Goal: Find specific page/section: Find specific page/section

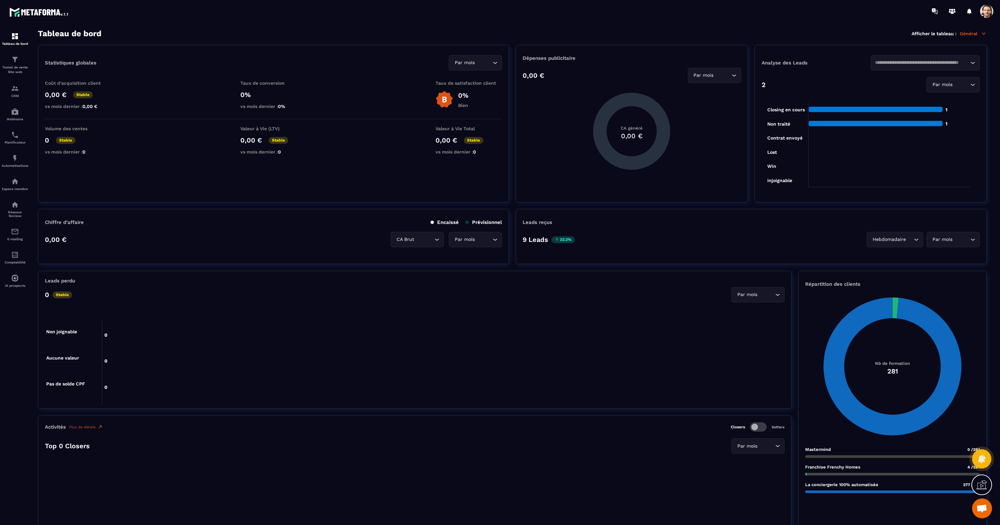
click at [985, 14] on span at bounding box center [986, 11] width 13 height 13
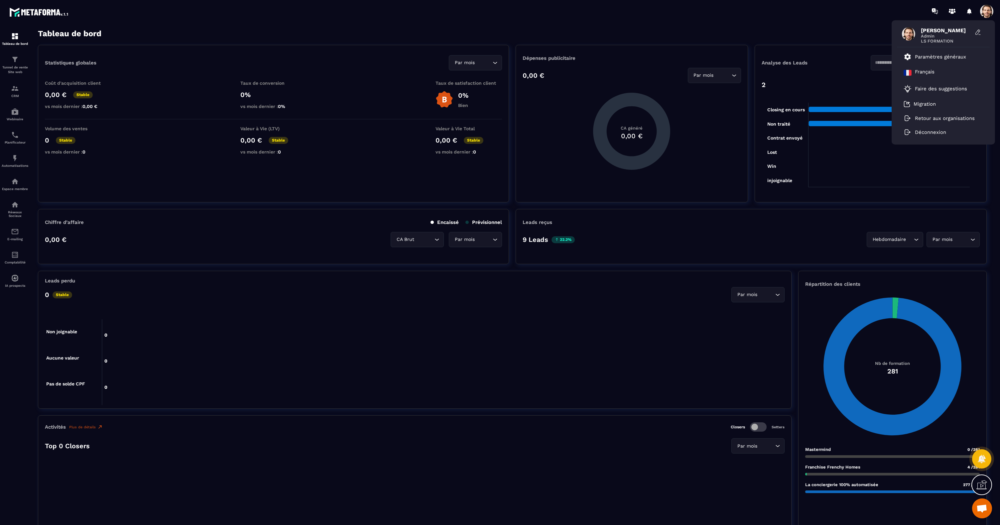
click at [249, 34] on div "Tableau de bord Afficher le tableau : Général" at bounding box center [512, 33] width 949 height 9
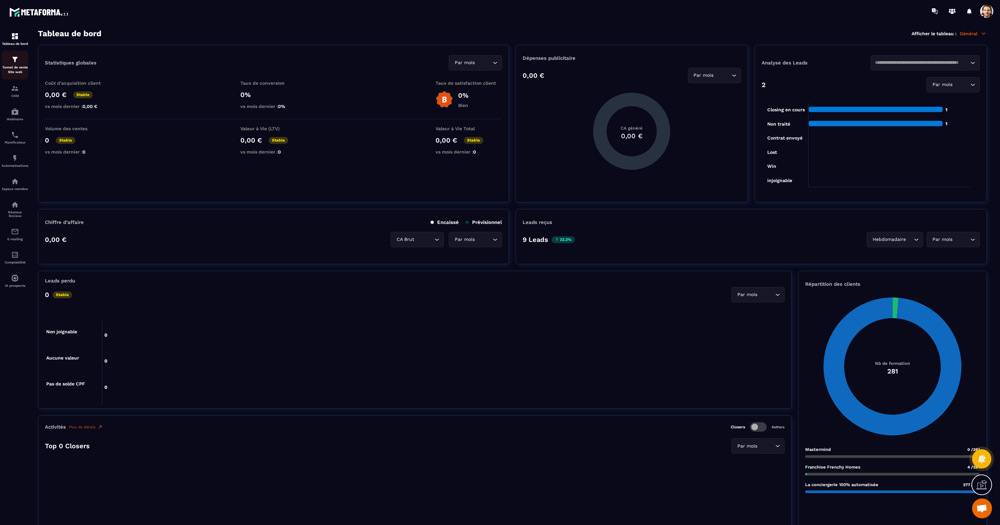
click at [18, 69] on p "Tunnel de vente Site web" at bounding box center [15, 69] width 27 height 9
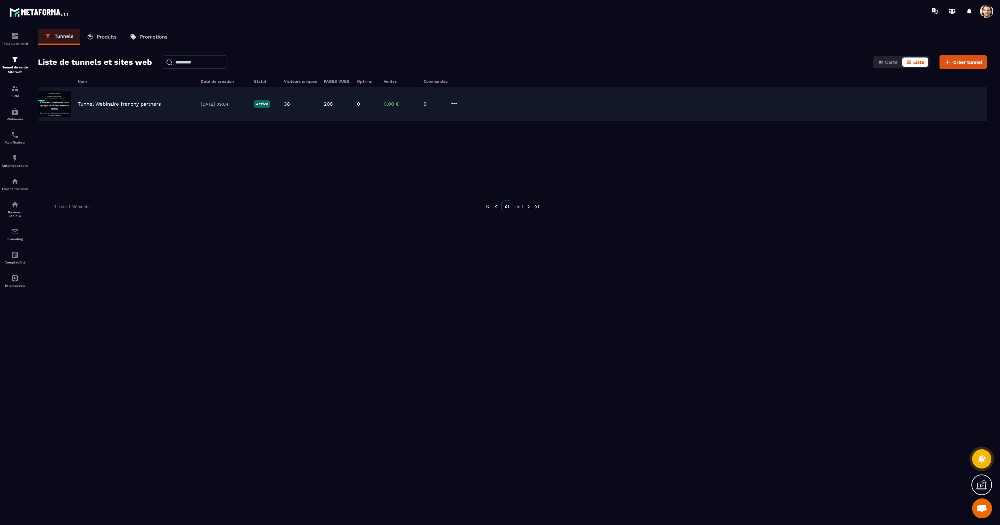
click at [120, 106] on p "Tunnel Webinaire frenchy partners" at bounding box center [119, 104] width 83 height 6
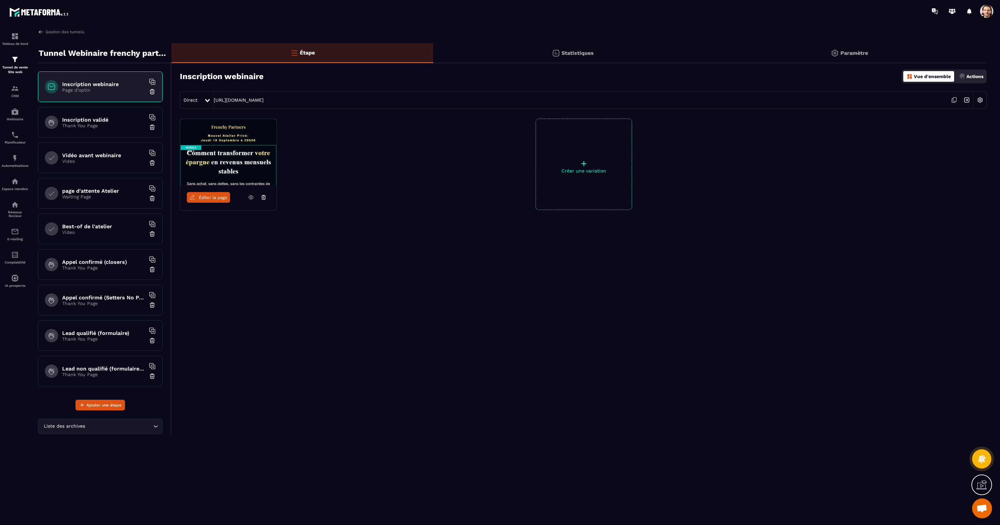
click at [203, 193] on link "Éditer la page" at bounding box center [208, 197] width 43 height 11
